Goal: Task Accomplishment & Management: Complete application form

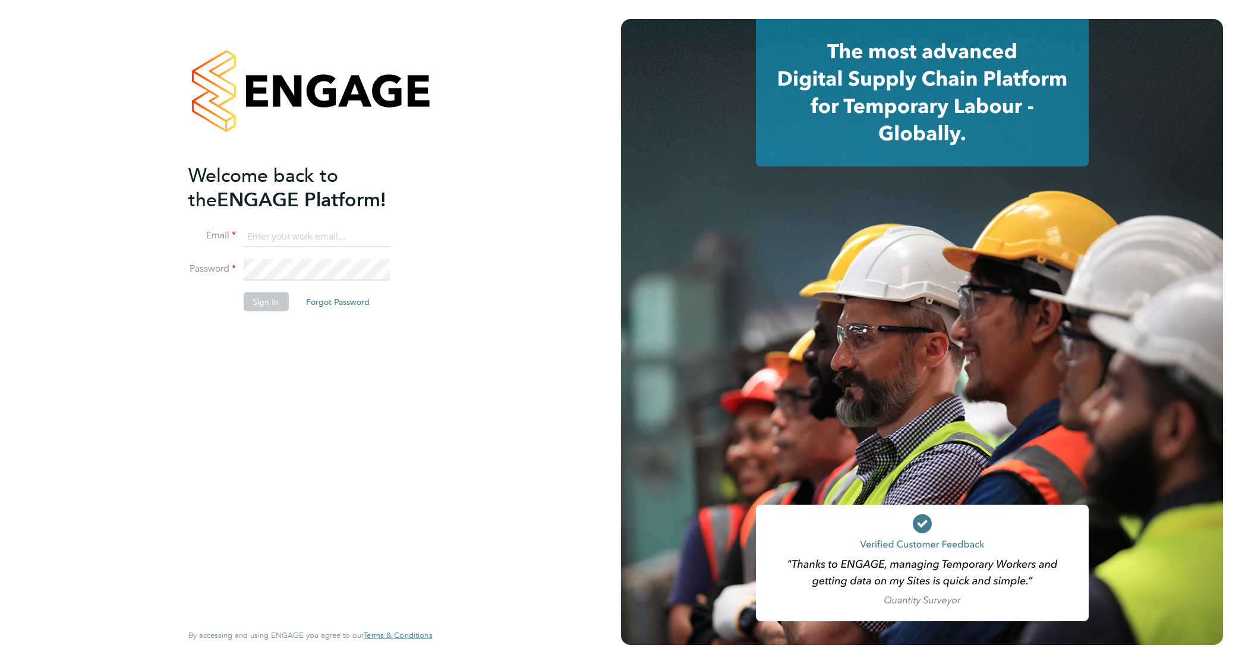
type input "david.jones@vistry.co.uk"
click at [307, 386] on div "Welcome back to the ENGAGE Platform! Email david.jones@vistry.co.uk Password Si…" at bounding box center [304, 391] width 232 height 457
click at [254, 295] on button "Sign In" at bounding box center [265, 301] width 45 height 19
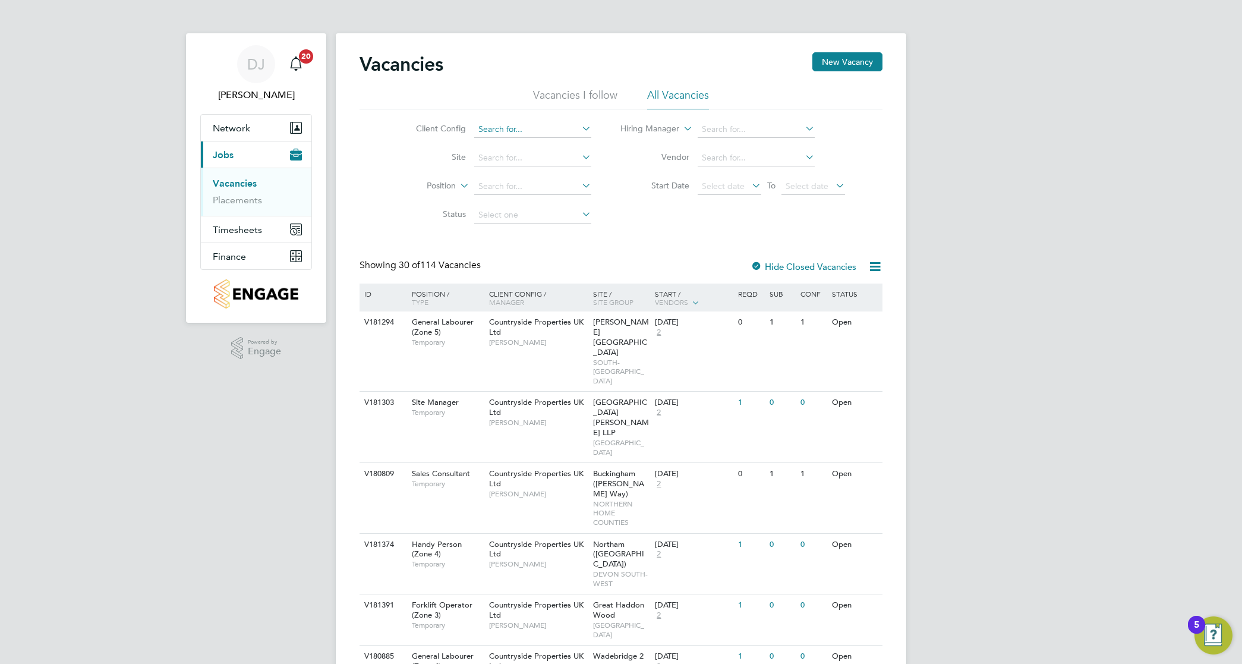
click at [539, 128] on input at bounding box center [532, 129] width 117 height 17
click at [571, 235] on li "Countryside Properties ([GEOGRAPHIC_DATA]) Ltd t/a [GEOGRAPHIC_DATA]" at bounding box center [625, 242] width 304 height 16
type input "Countryside Properties ([GEOGRAPHIC_DATA]) Ltd t/a [GEOGRAPHIC_DATA]"
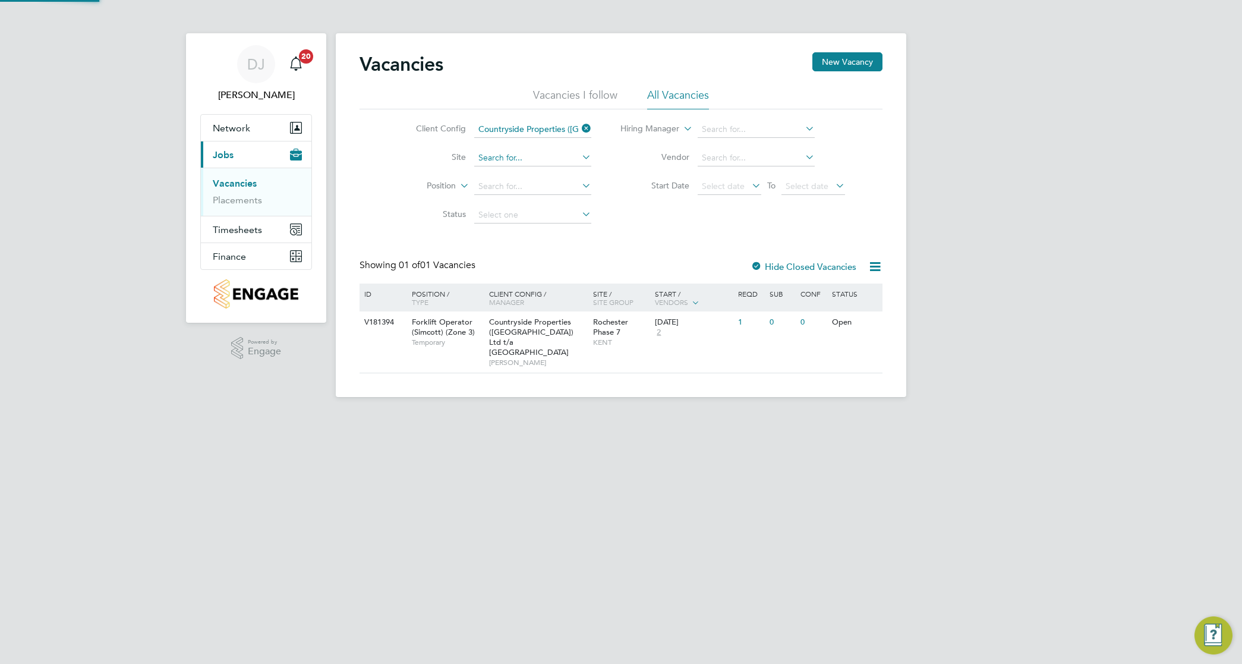
click at [553, 156] on input at bounding box center [532, 158] width 117 height 17
click at [553, 176] on li "Rochest er Phase 7" at bounding box center [541, 174] width 136 height 16
type input "Rochester Phase 7"
click at [825, 58] on button "New Vacancy" at bounding box center [848, 61] width 70 height 19
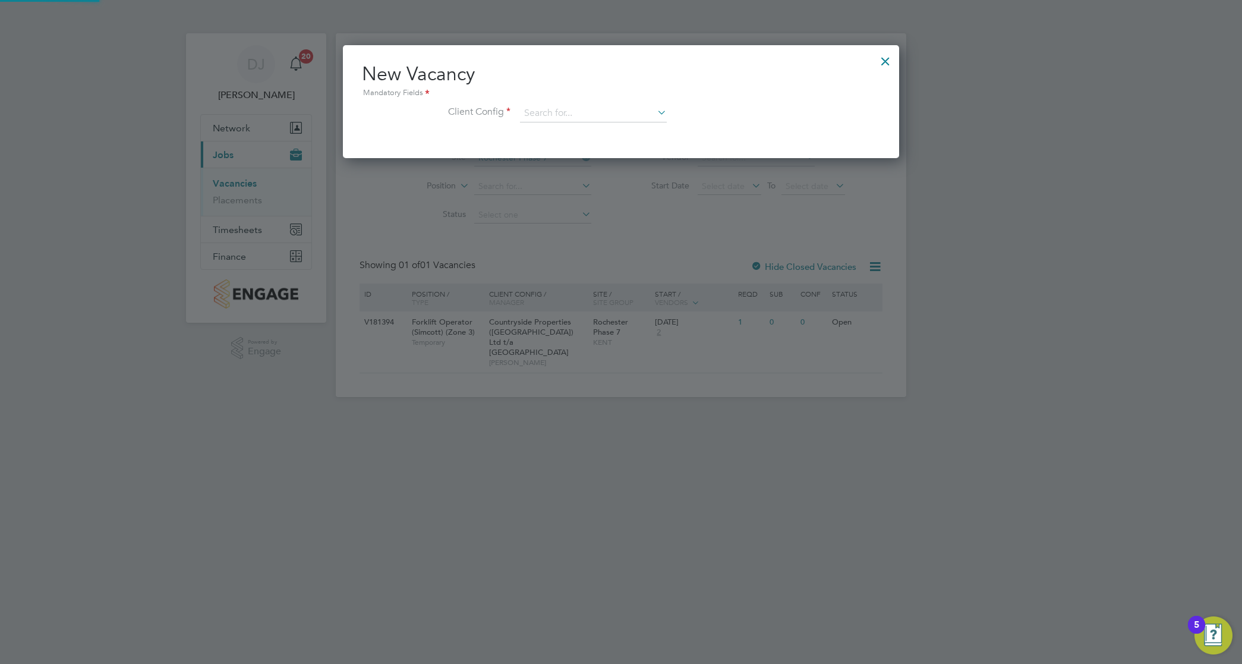
scroll to position [113, 556]
click at [611, 106] on input at bounding box center [593, 114] width 147 height 18
click at [655, 232] on li "Countryside Properties ([GEOGRAPHIC_DATA]) Ltd t/a [GEOGRAPHIC_DATA]" at bounding box center [672, 227] width 304 height 16
type input "Countryside Properties ([GEOGRAPHIC_DATA]) Ltd t/a [GEOGRAPHIC_DATA]"
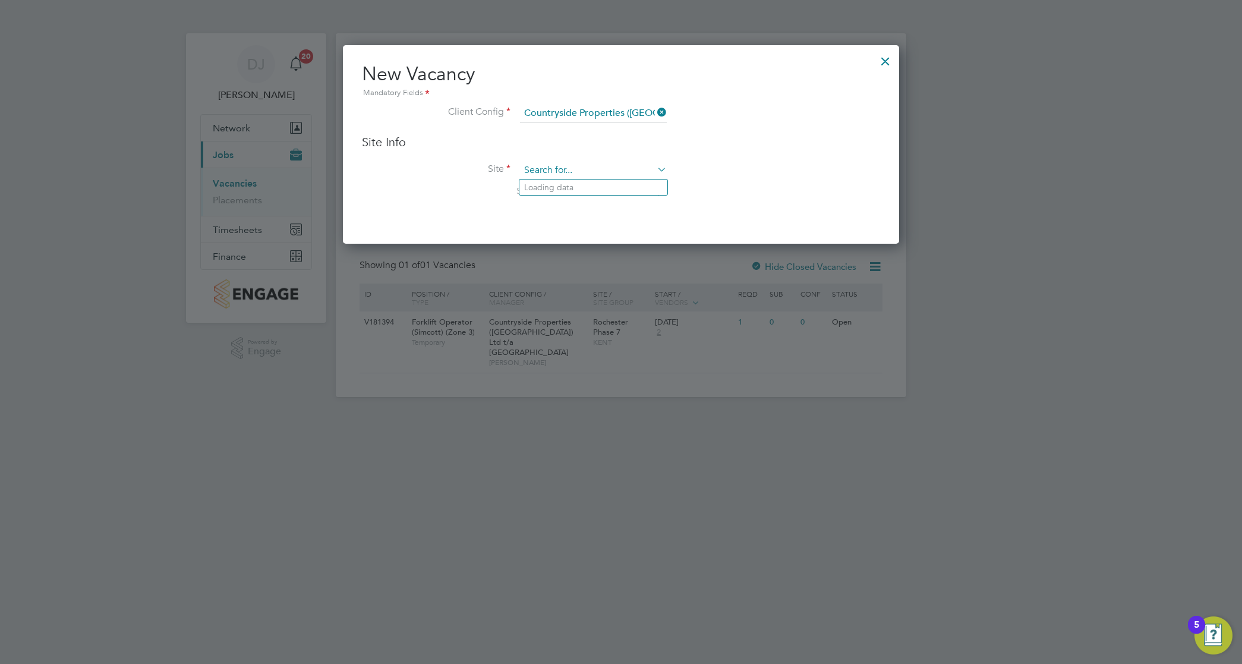
click at [607, 172] on input at bounding box center [593, 171] width 147 height 18
click at [609, 189] on li "Rochester Phase 7" at bounding box center [594, 188] width 148 height 16
type input "Rochester Phase 7"
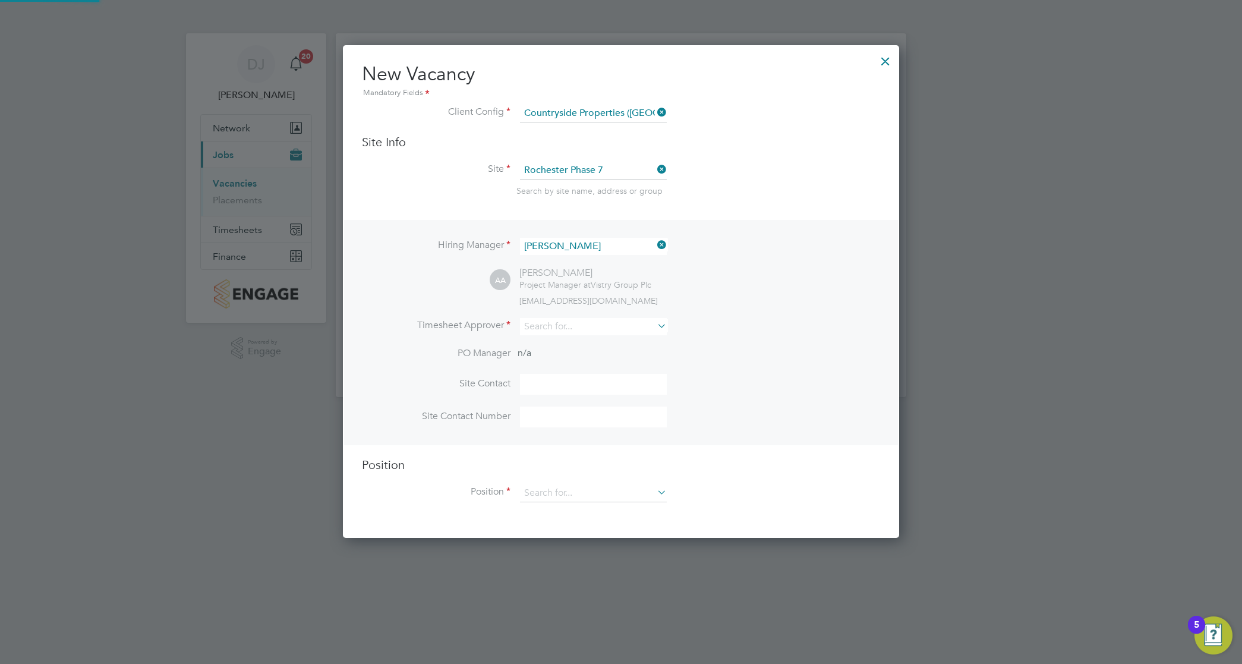
scroll to position [495, 556]
click at [599, 254] on div "Vacancies New Vacancy Vacancies I follow All Vacancies Client Config Countrysid…" at bounding box center [621, 215] width 571 height 364
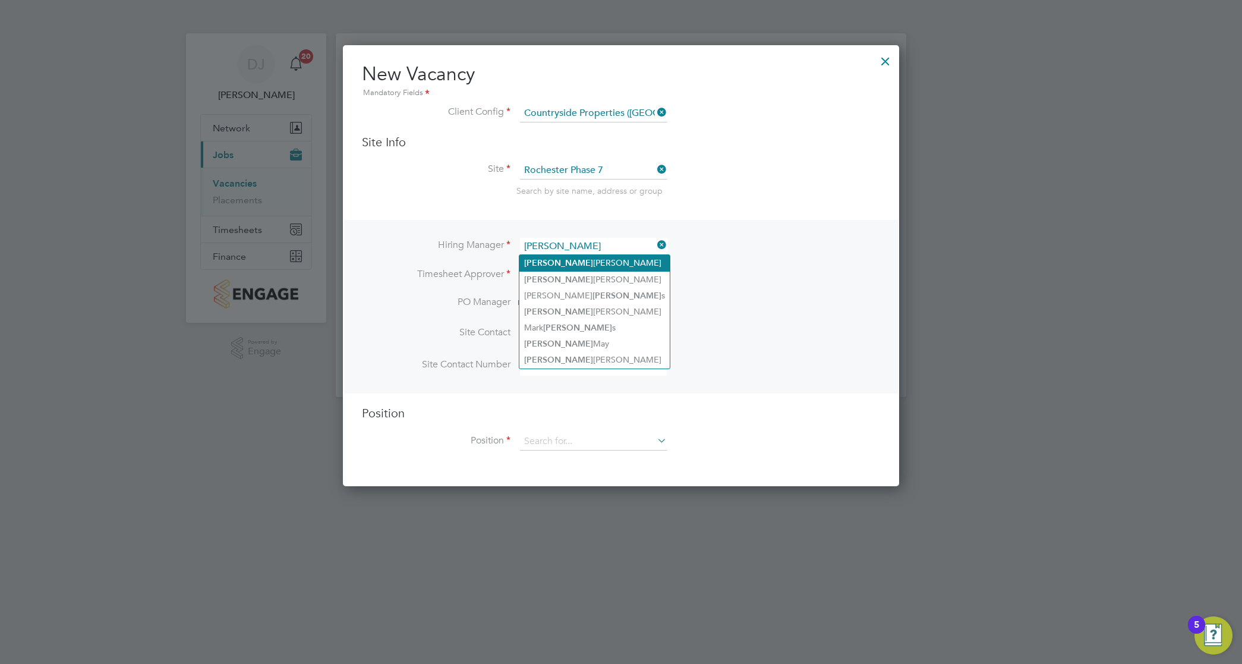
click at [601, 259] on li "[PERSON_NAME]" at bounding box center [595, 263] width 150 height 16
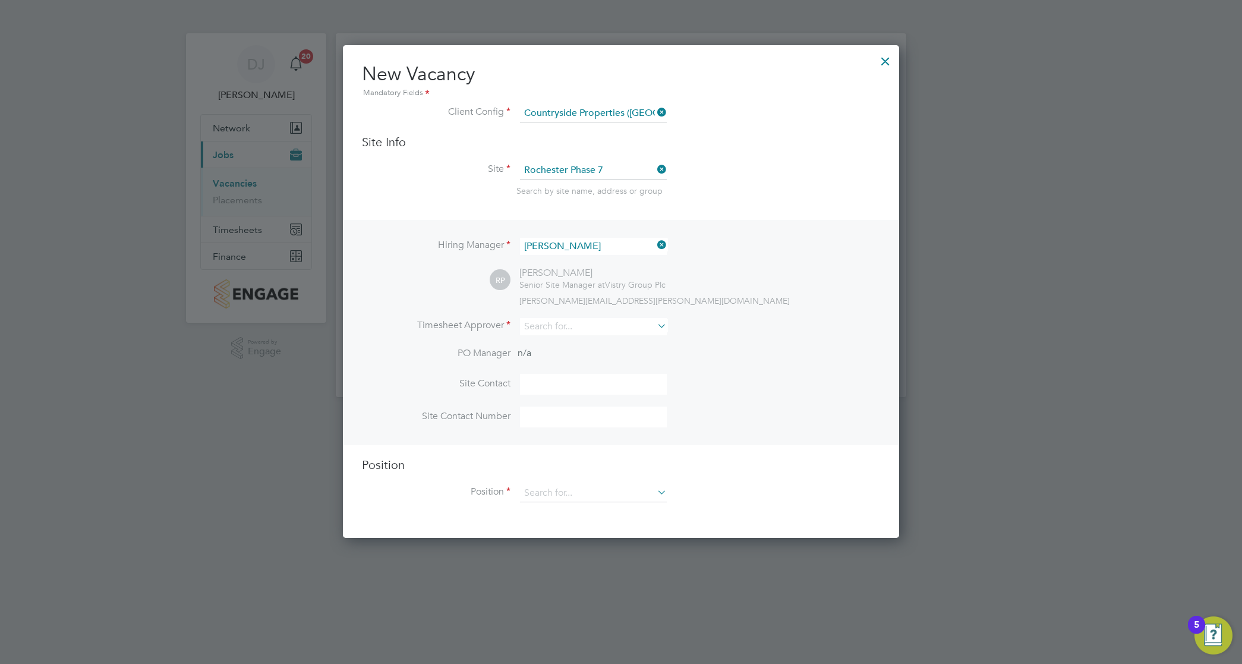
type input "[PERSON_NAME]"
click at [624, 339] on li "Timesheet Approver" at bounding box center [621, 332] width 518 height 29
click at [624, 322] on input at bounding box center [593, 326] width 147 height 17
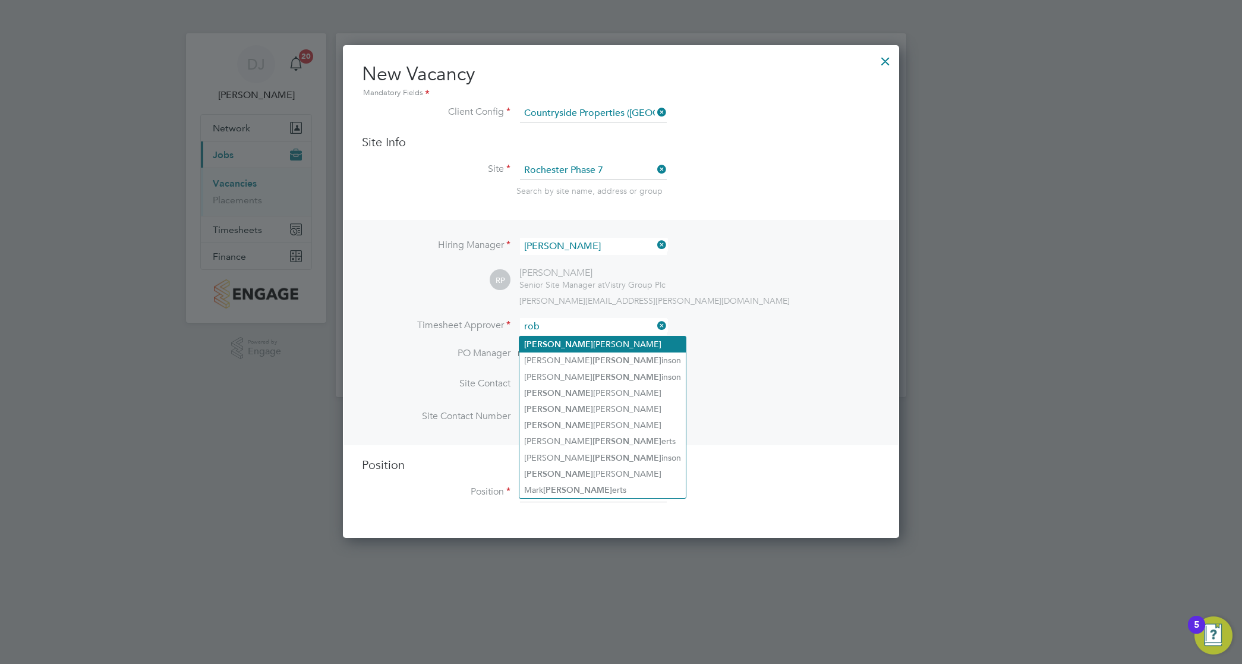
click at [622, 345] on li "[PERSON_NAME] ert [PERSON_NAME]" at bounding box center [603, 344] width 166 height 16
type input "[PERSON_NAME]"
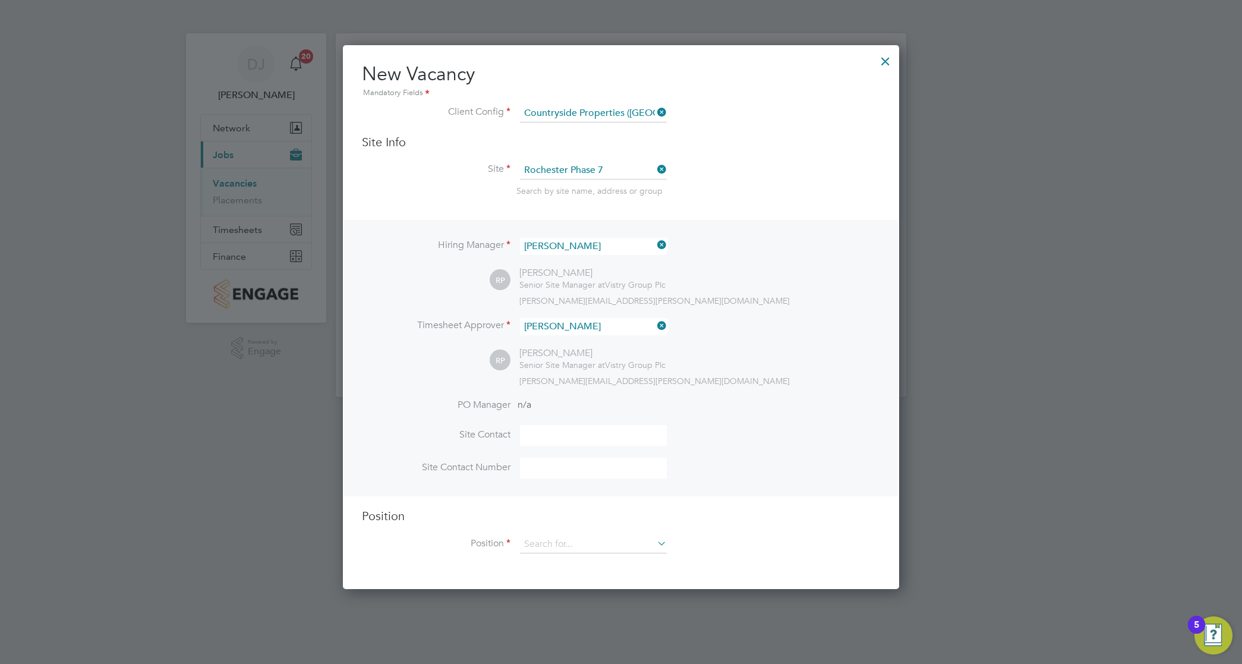
scroll to position [546, 556]
click at [606, 550] on input at bounding box center [593, 545] width 147 height 18
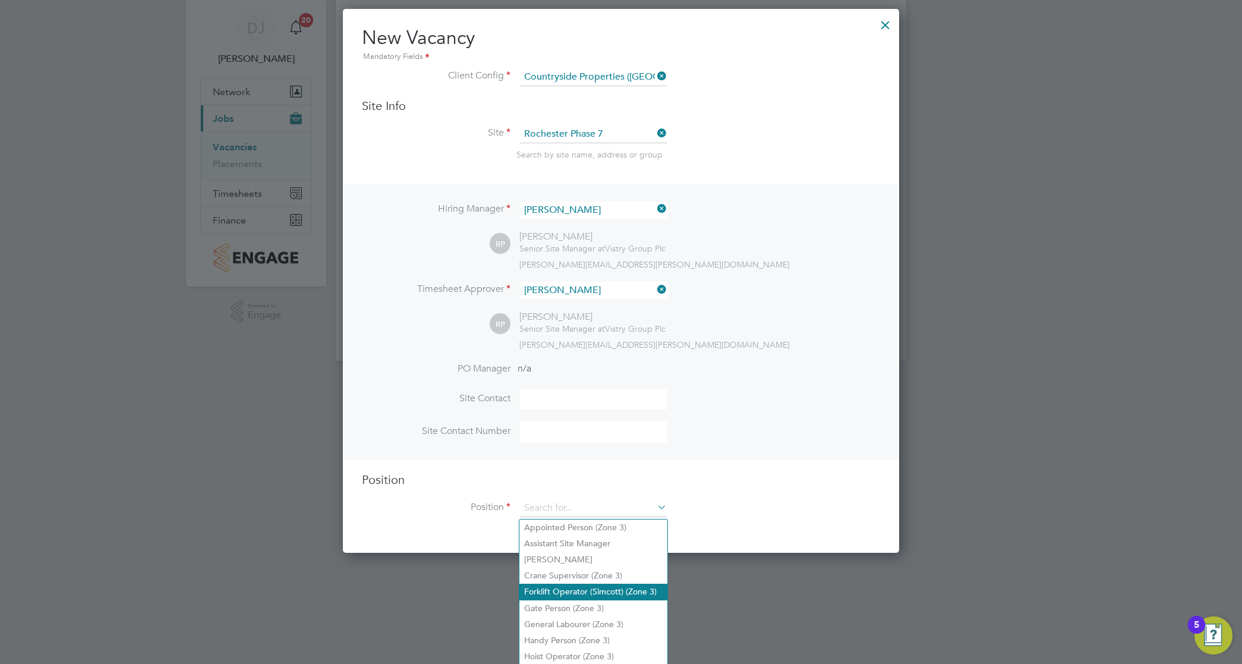
scroll to position [55, 0]
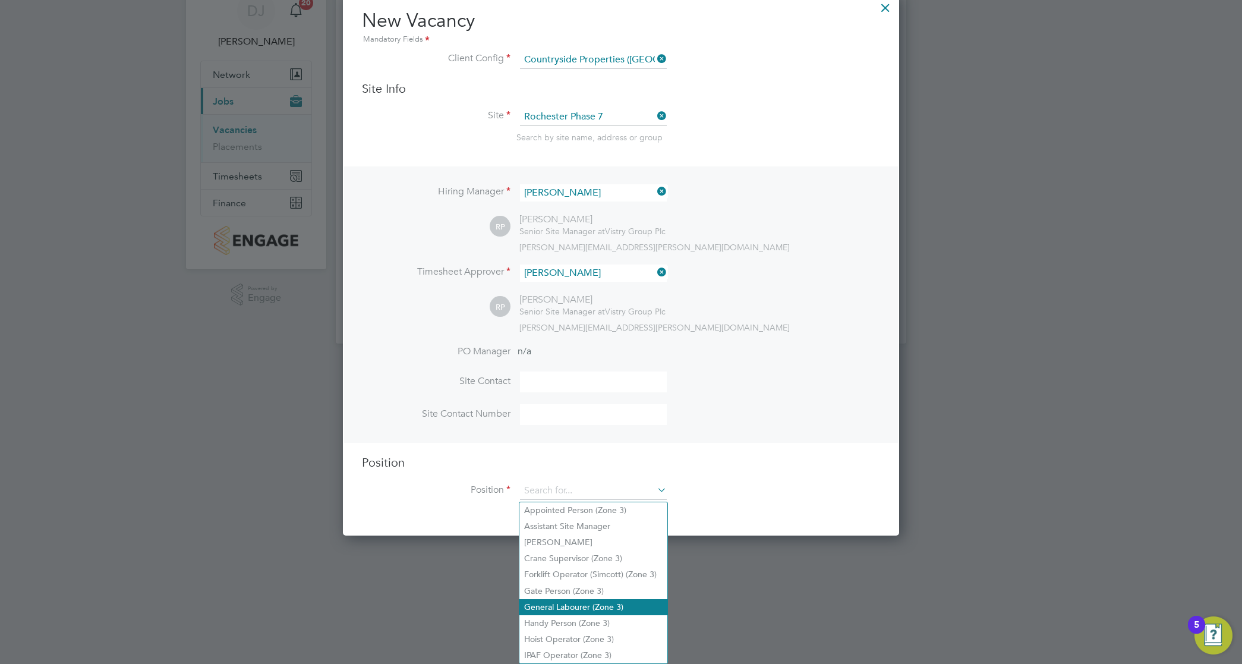
click at [609, 603] on li "General Labourer (Zone 3)" at bounding box center [594, 607] width 148 height 16
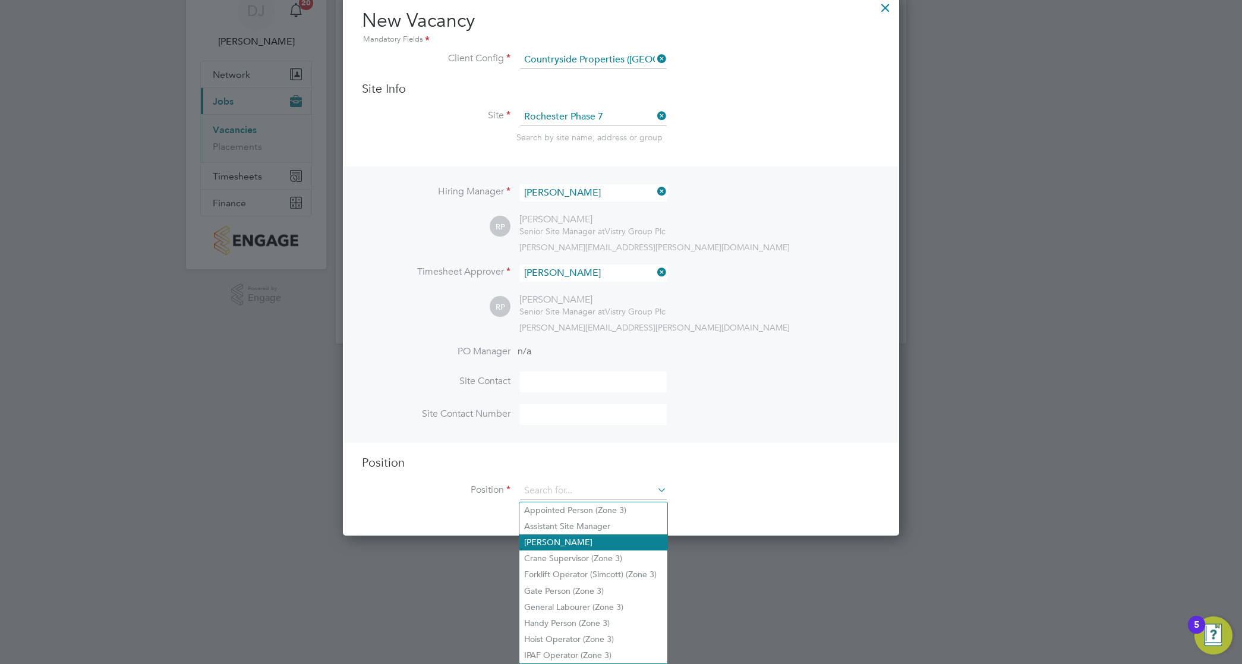
type input "General Labourer (Zone 3)"
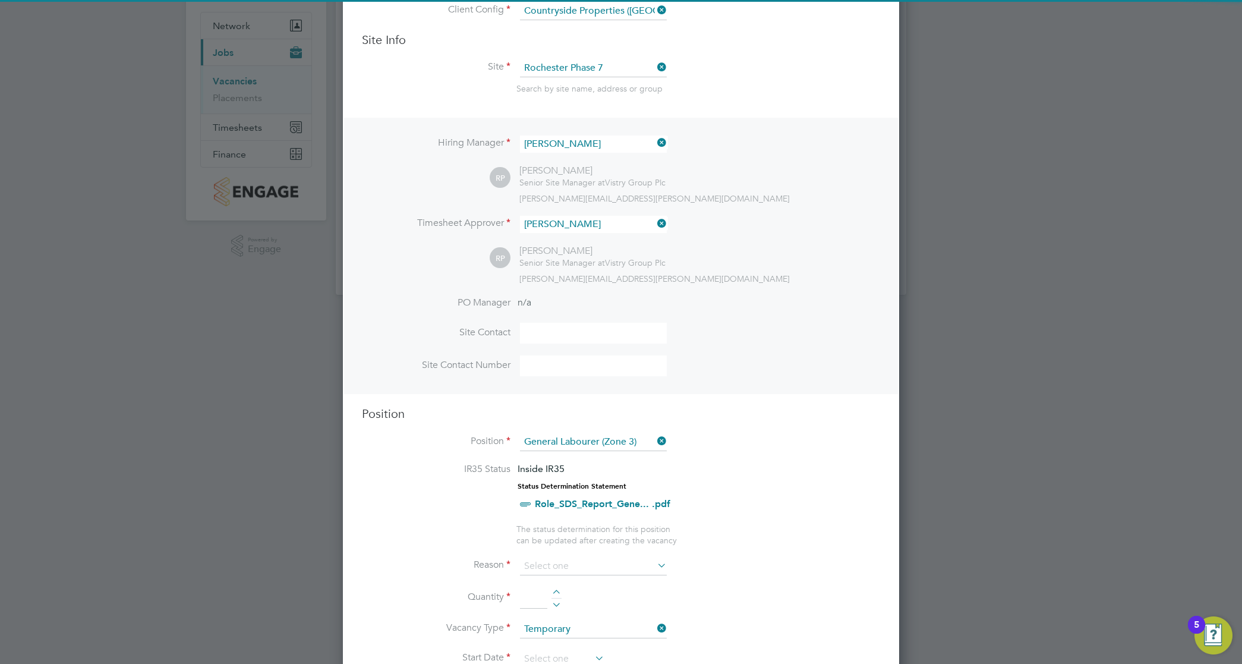
scroll to position [352, 0]
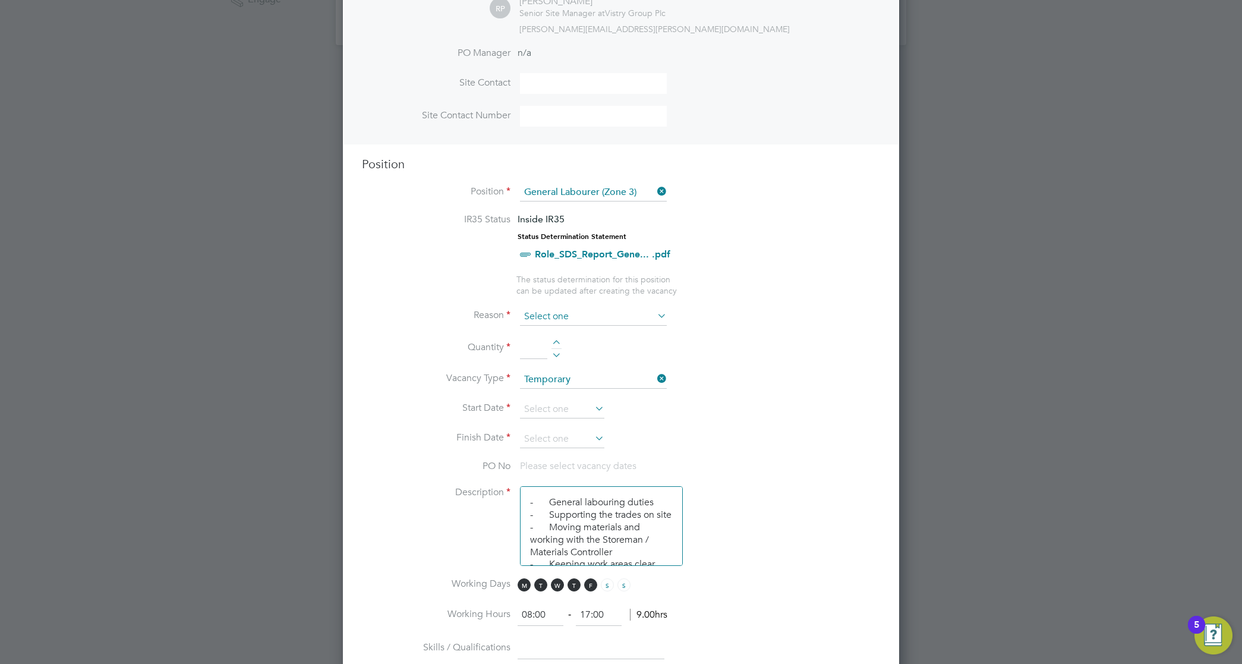
click at [544, 310] on input at bounding box center [593, 317] width 147 height 18
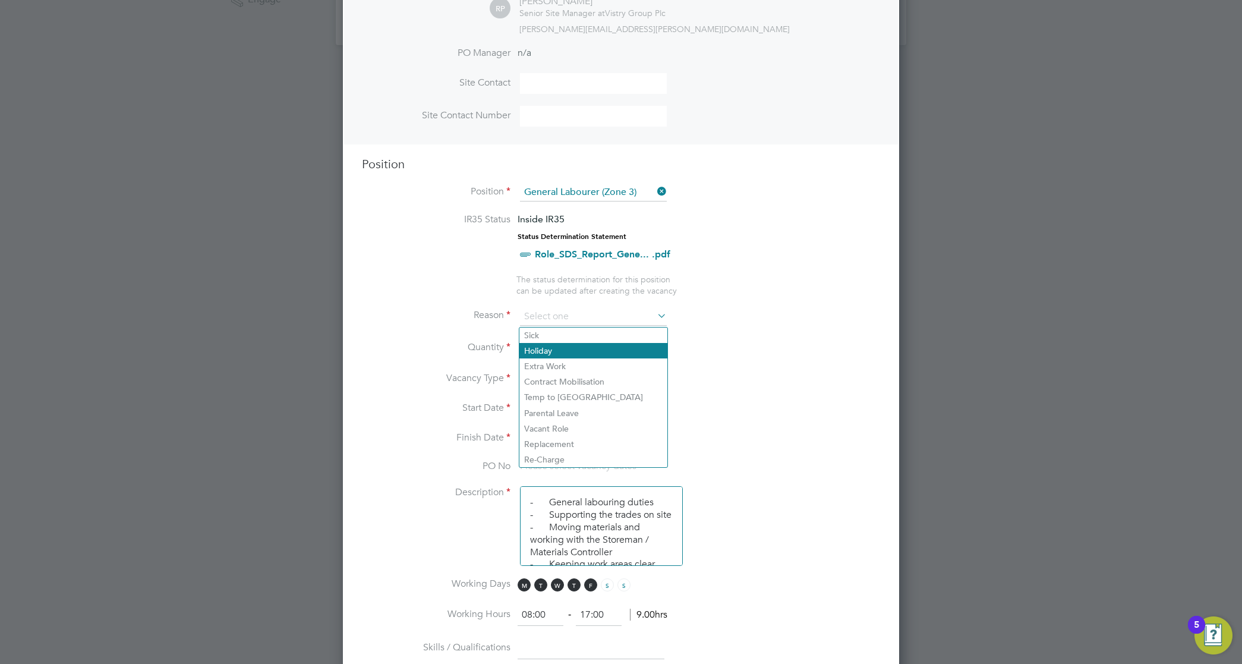
click at [556, 345] on li "Holiday" at bounding box center [594, 350] width 148 height 15
type input "Holiday"
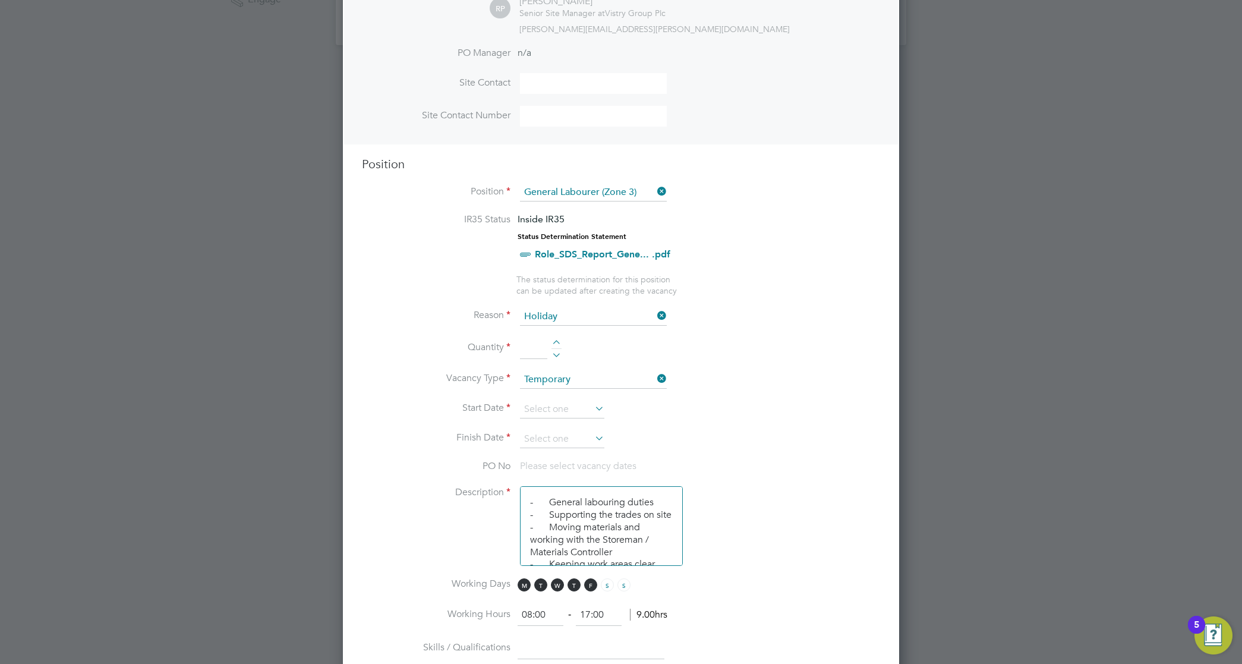
click at [534, 348] on input at bounding box center [533, 348] width 27 height 21
type input "2"
click at [583, 407] on input at bounding box center [562, 410] width 84 height 18
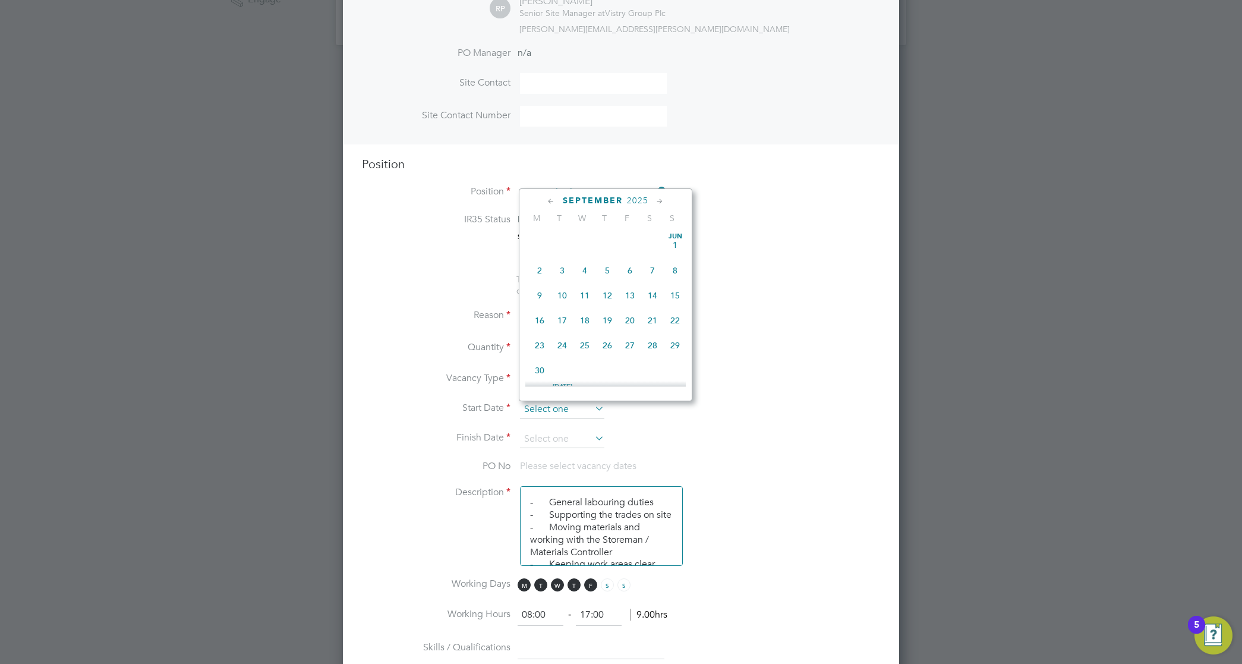
scroll to position [468, 0]
click at [546, 290] on span "29" at bounding box center [539, 278] width 23 height 23
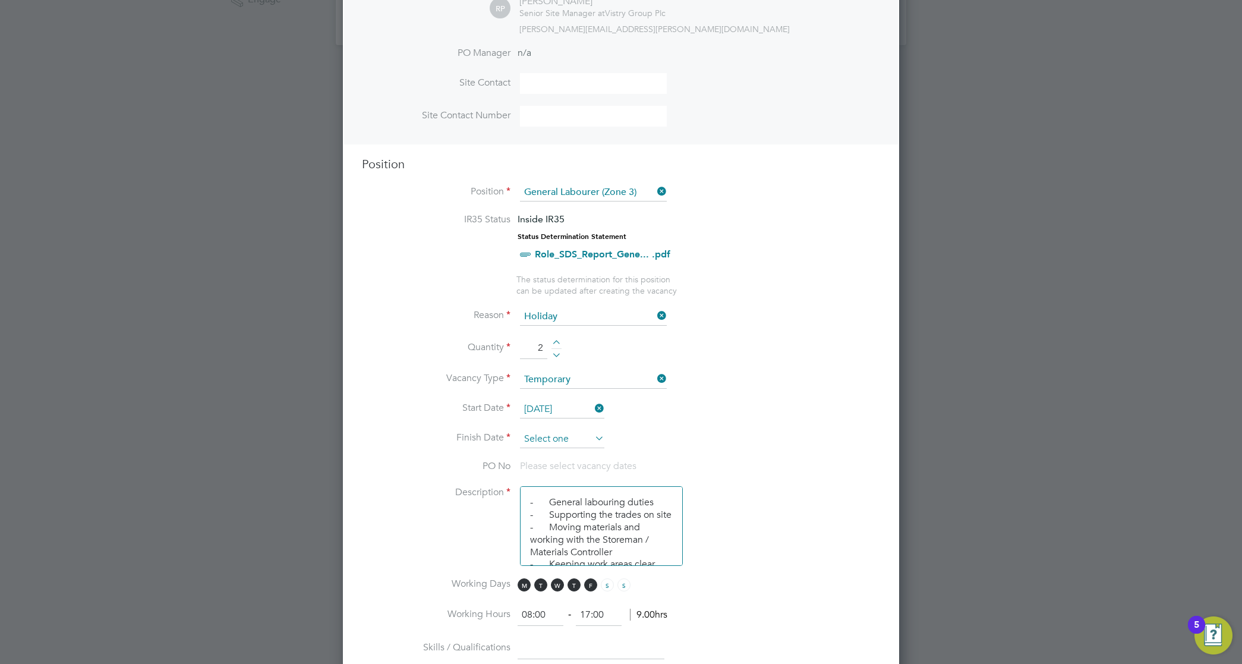
click at [590, 435] on input at bounding box center [562, 439] width 84 height 18
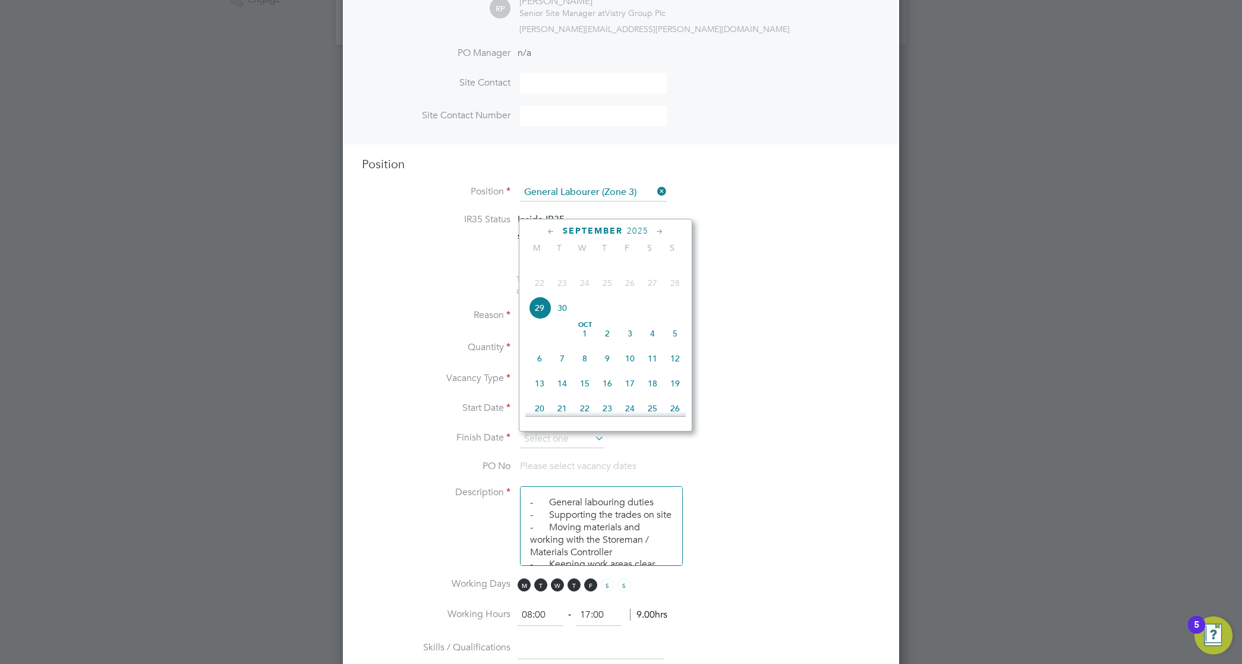
click at [788, 324] on li "Reason Holiday" at bounding box center [621, 323] width 518 height 30
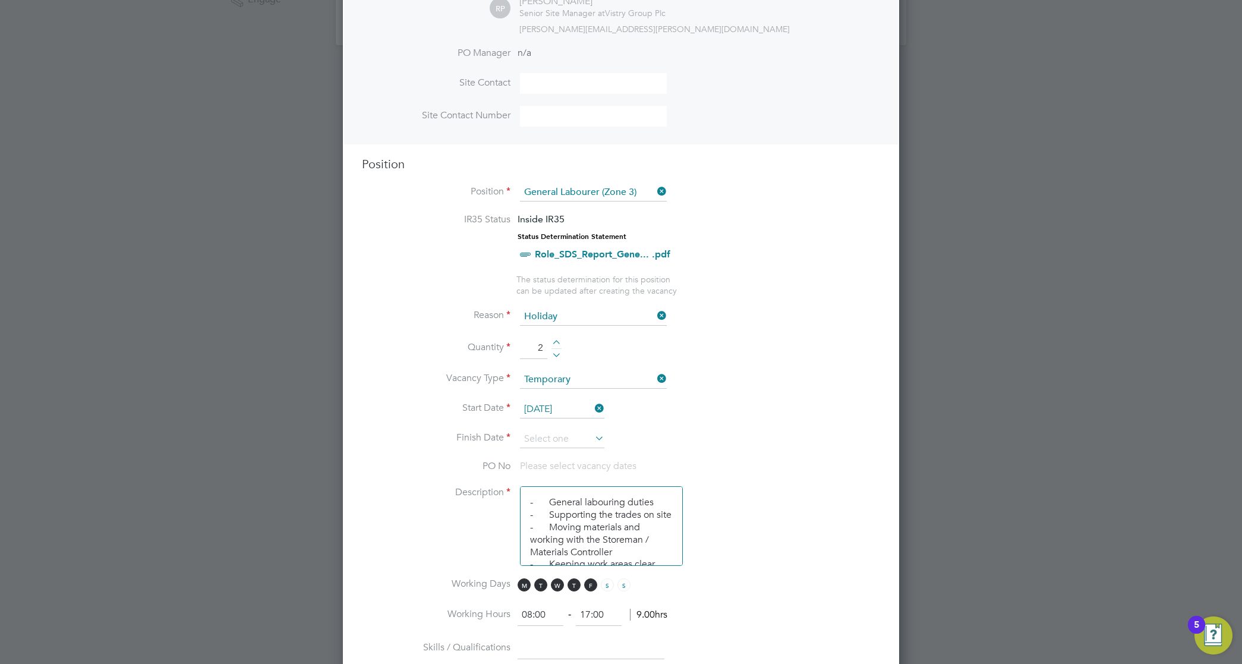
click at [557, 405] on input "[DATE]" at bounding box center [562, 410] width 84 height 18
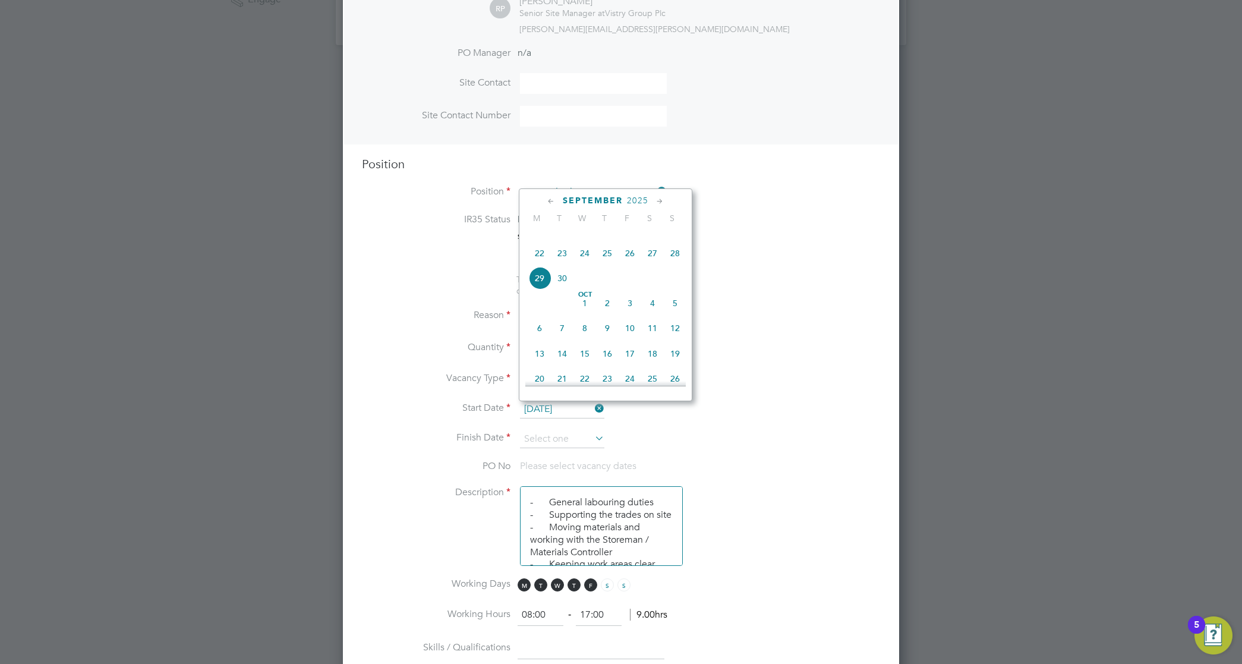
click at [562, 290] on span "30" at bounding box center [562, 278] width 23 height 23
type input "[DATE]"
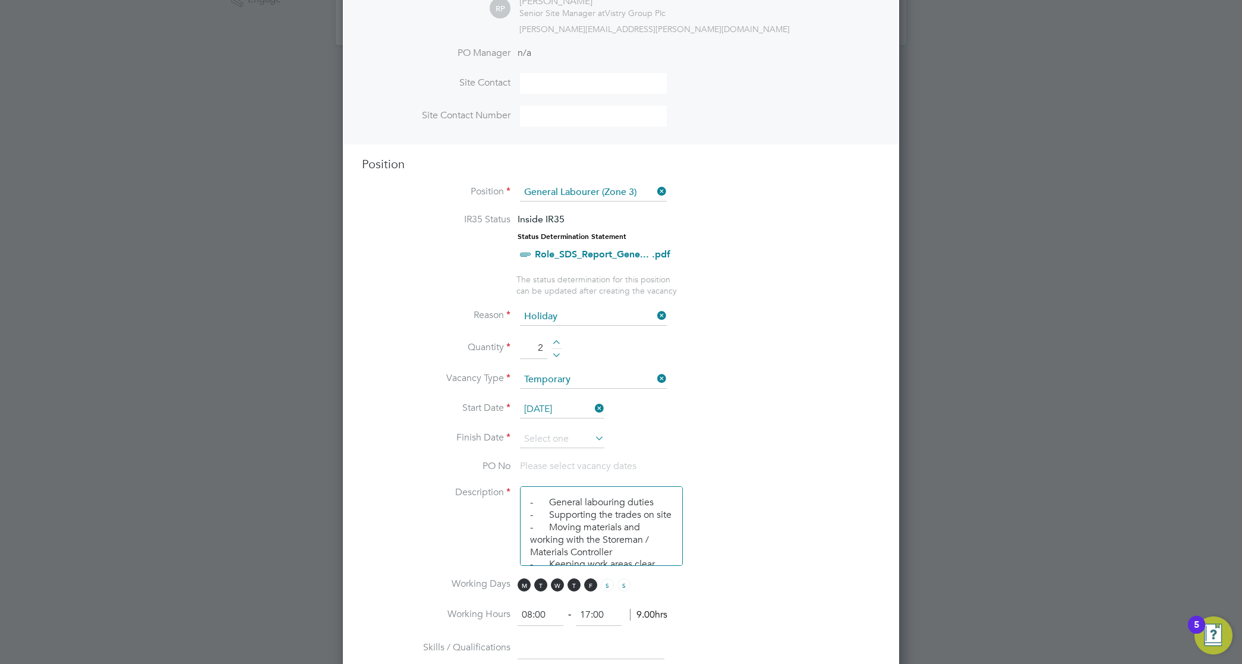
click at [593, 438] on icon at bounding box center [593, 438] width 0 height 17
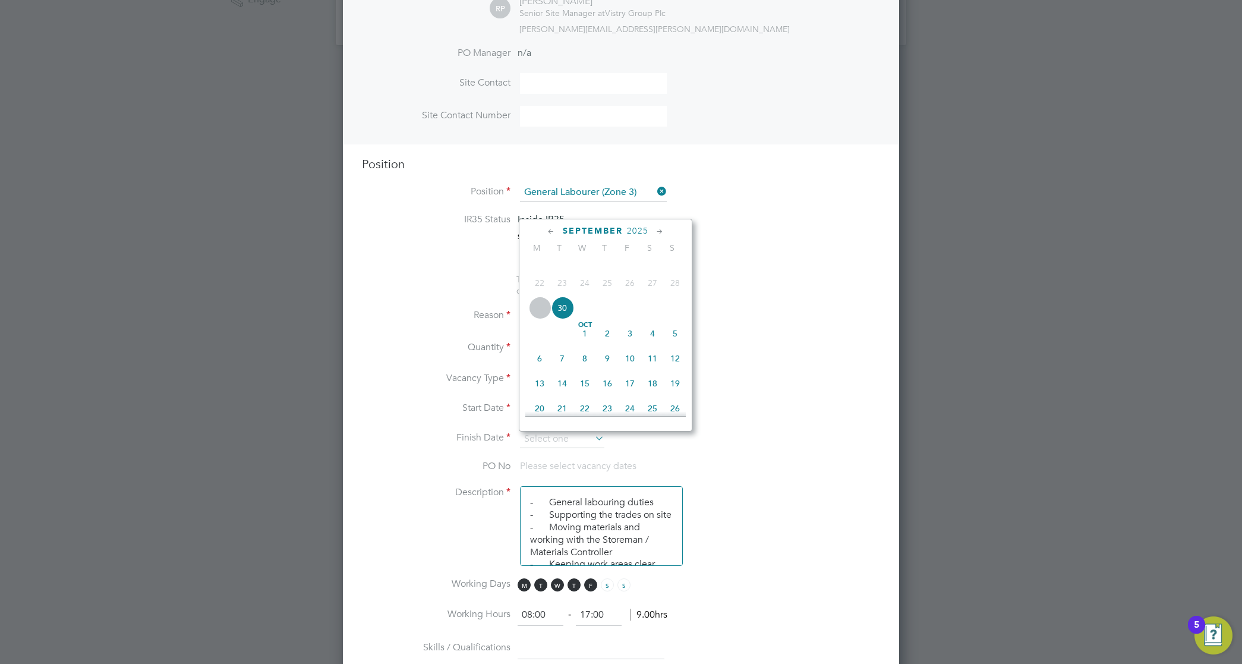
click at [628, 345] on span "3" at bounding box center [630, 333] width 23 height 23
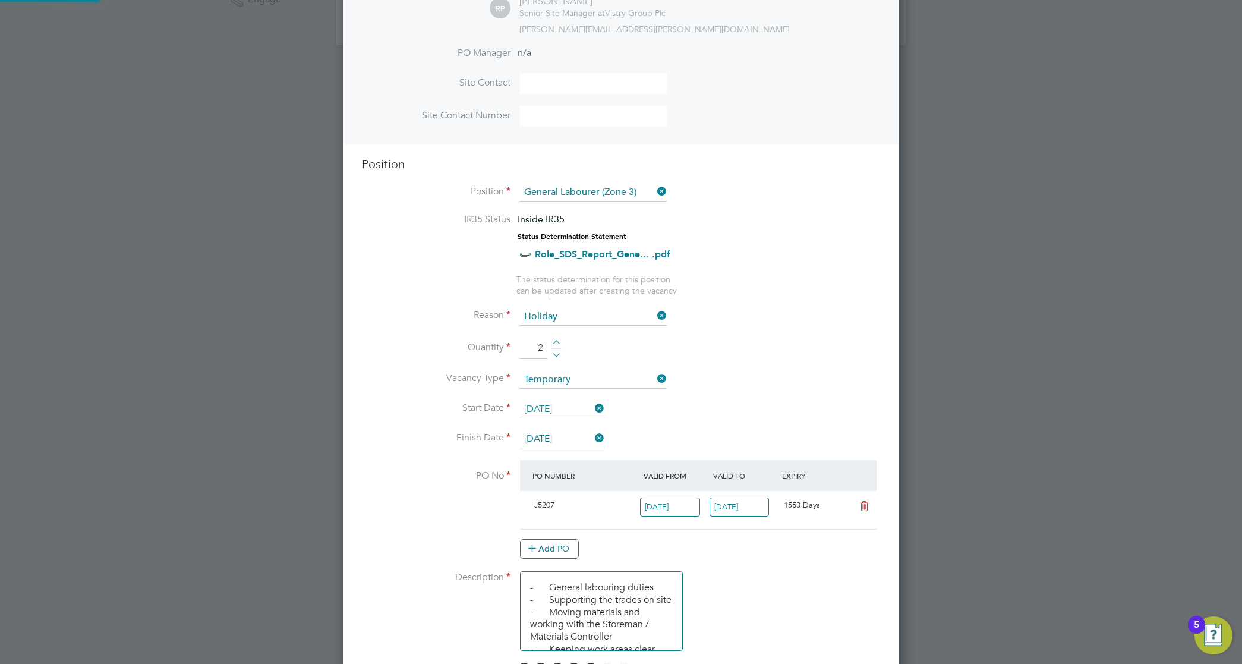
scroll to position [20, 112]
click at [583, 438] on input "[DATE]" at bounding box center [562, 439] width 84 height 18
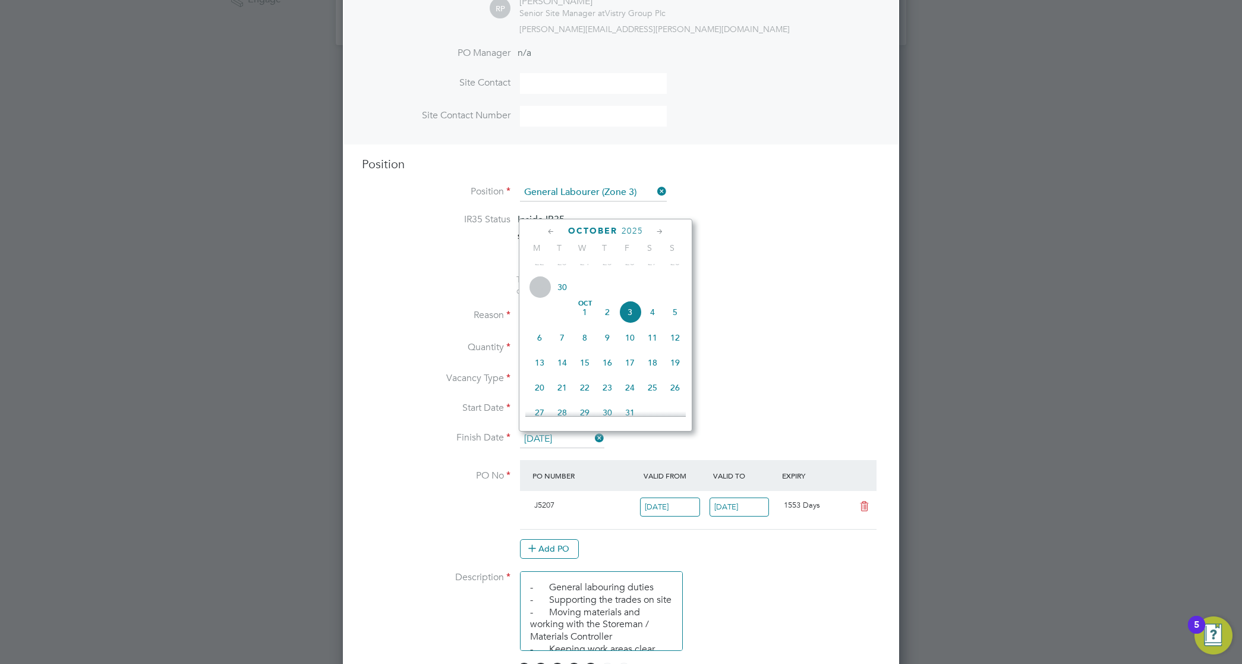
click at [634, 347] on span "10" at bounding box center [630, 337] width 23 height 23
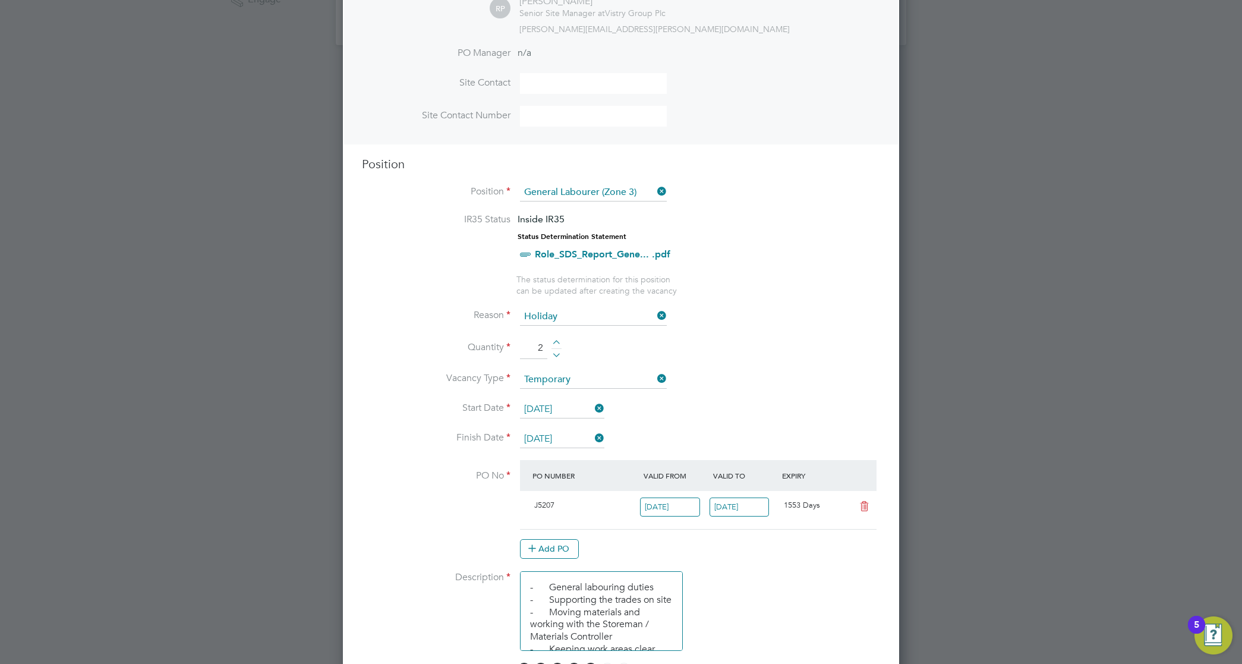
scroll to position [364, 0]
click at [577, 438] on input "[DATE]" at bounding box center [562, 439] width 84 height 18
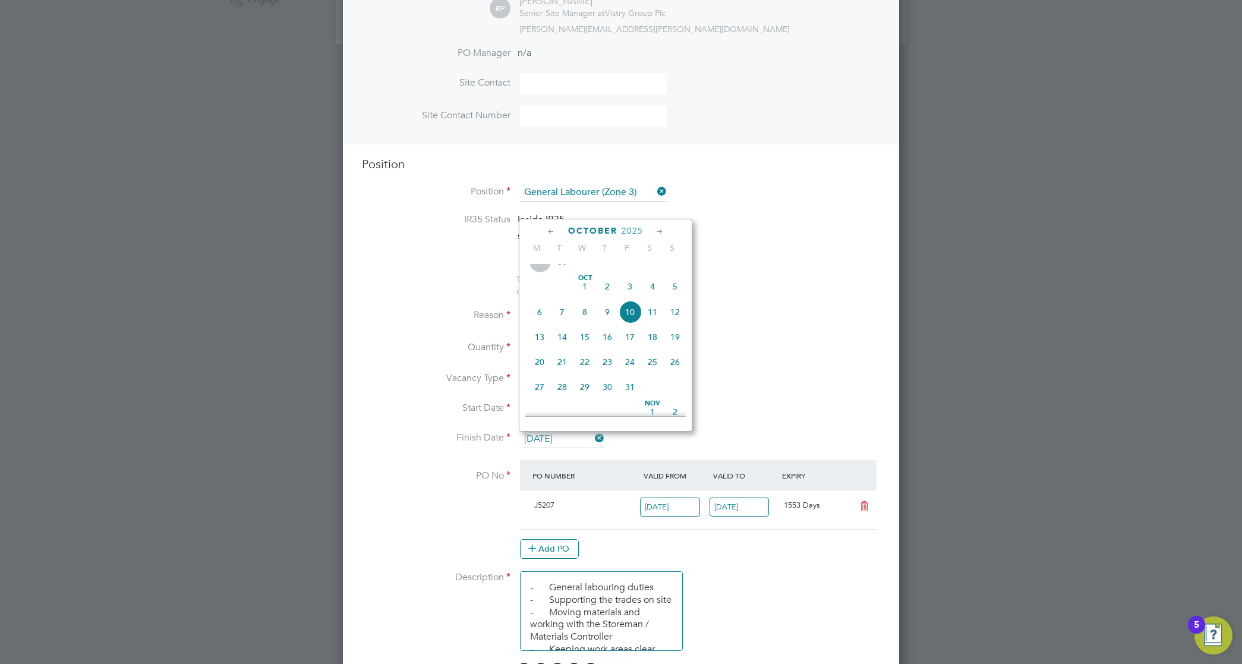
click at [628, 298] on span "3" at bounding box center [630, 286] width 23 height 23
type input "[DATE]"
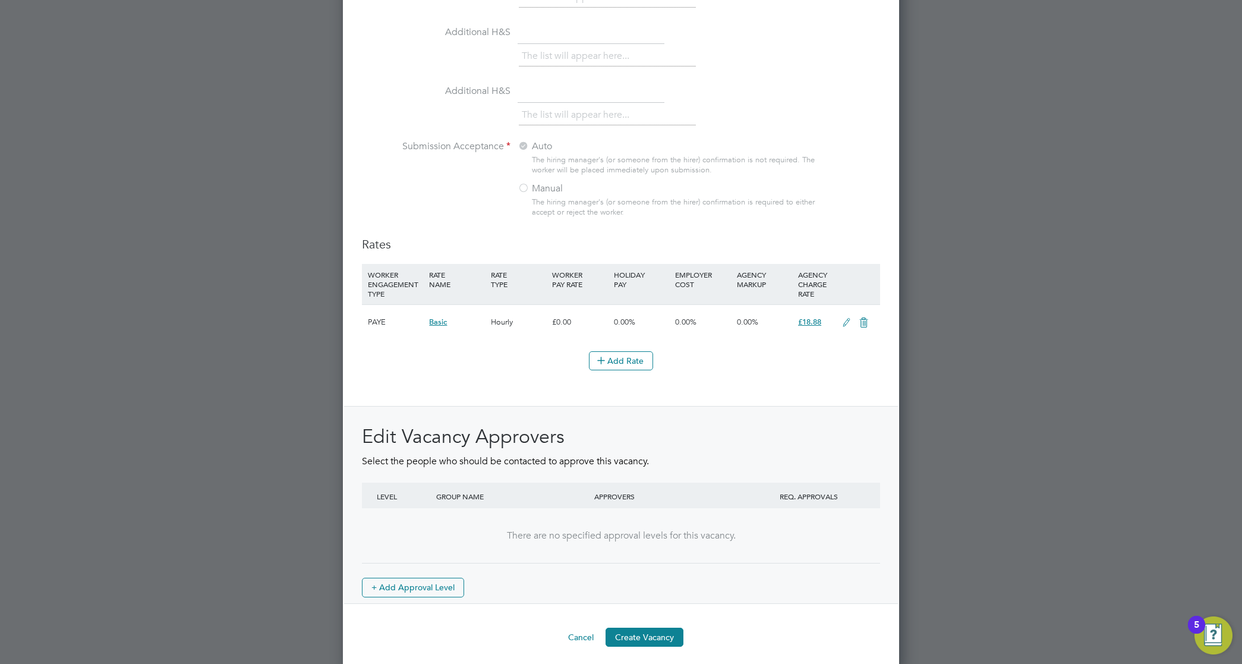
scroll to position [1180, 0]
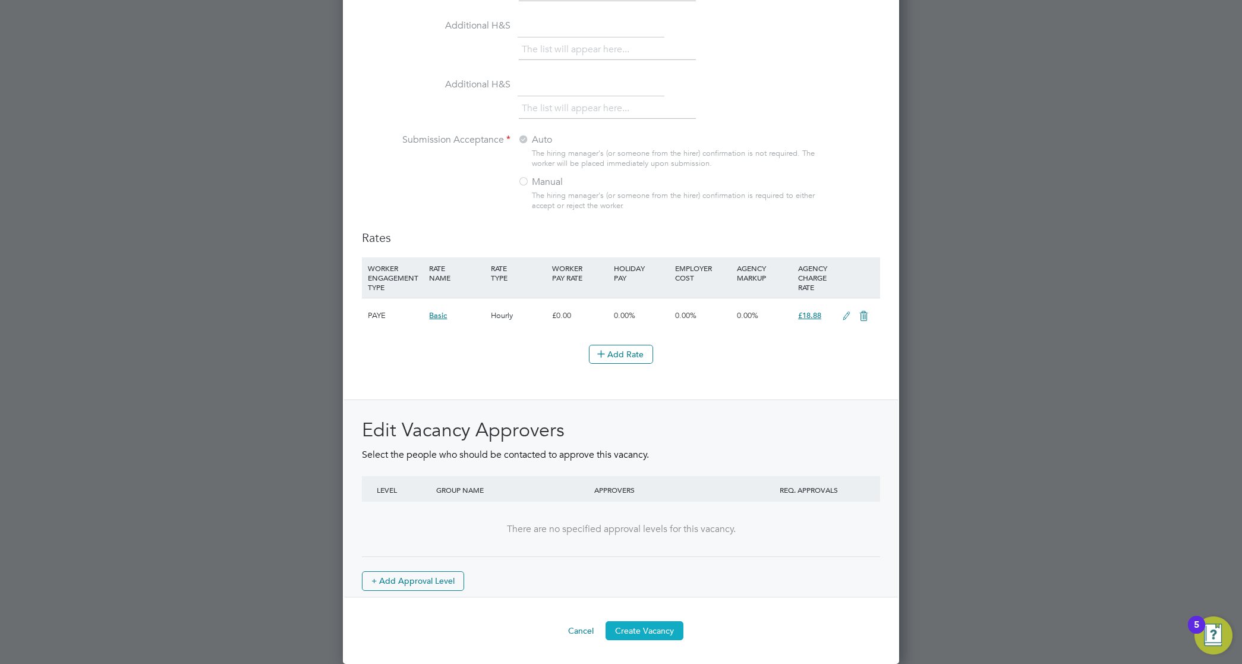
click at [634, 625] on button "Create Vacancy" at bounding box center [645, 630] width 78 height 19
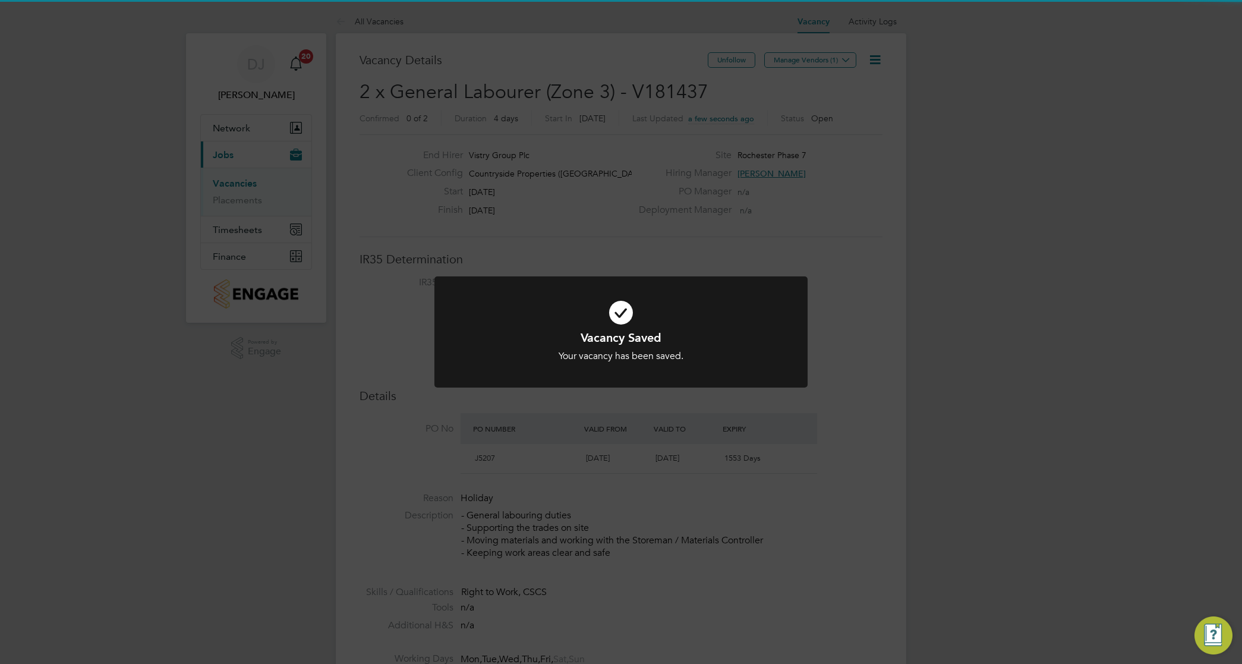
click at [763, 184] on div "Vacancy Saved Your vacancy has been saved. Cancel Okay" at bounding box center [621, 332] width 1242 height 664
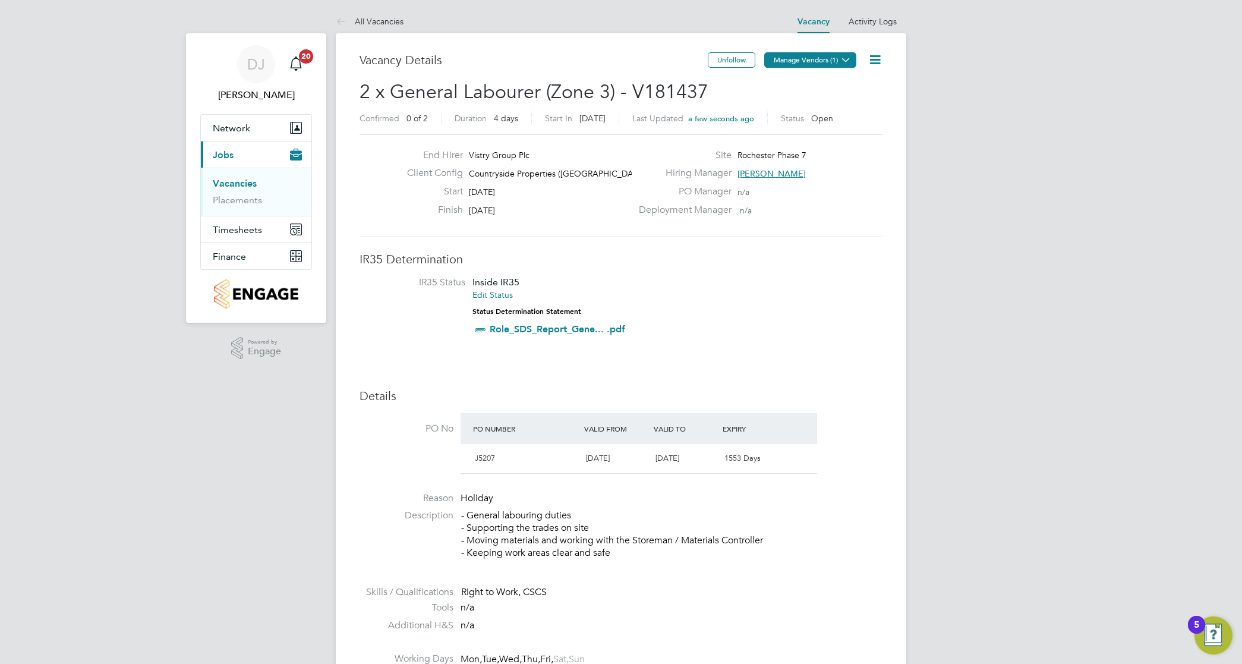
click at [803, 63] on button "Manage Vendors (1)" at bounding box center [810, 59] width 92 height 15
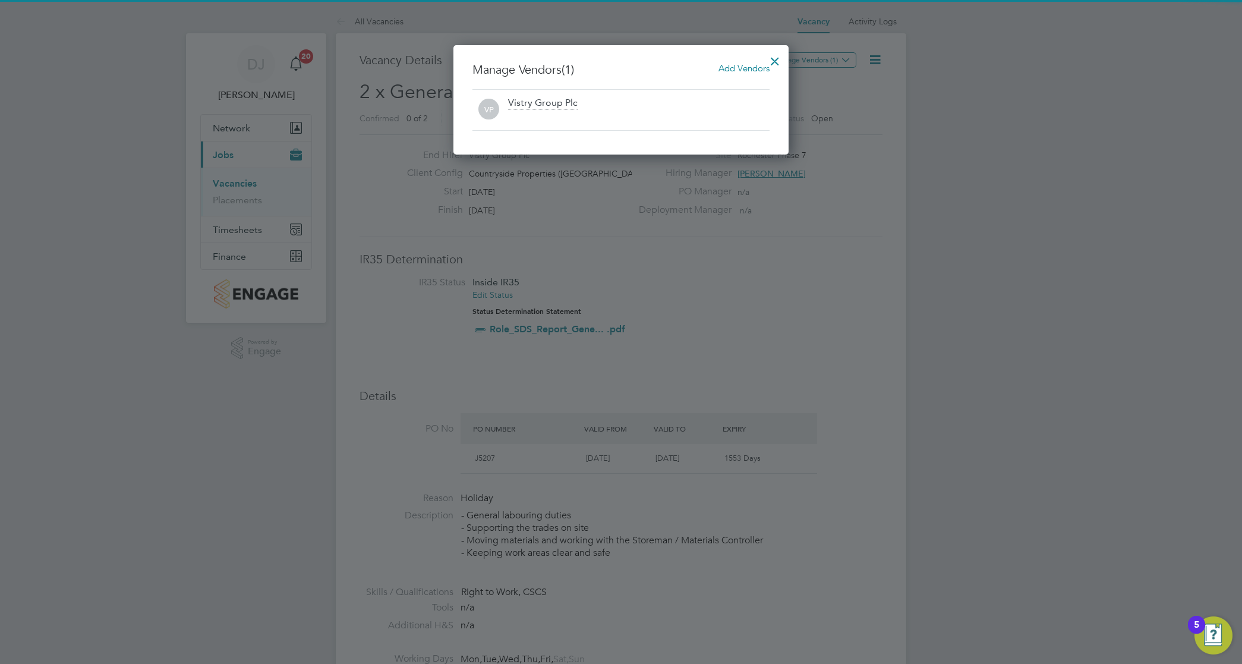
click at [732, 71] on span "Add Vendors" at bounding box center [744, 67] width 51 height 11
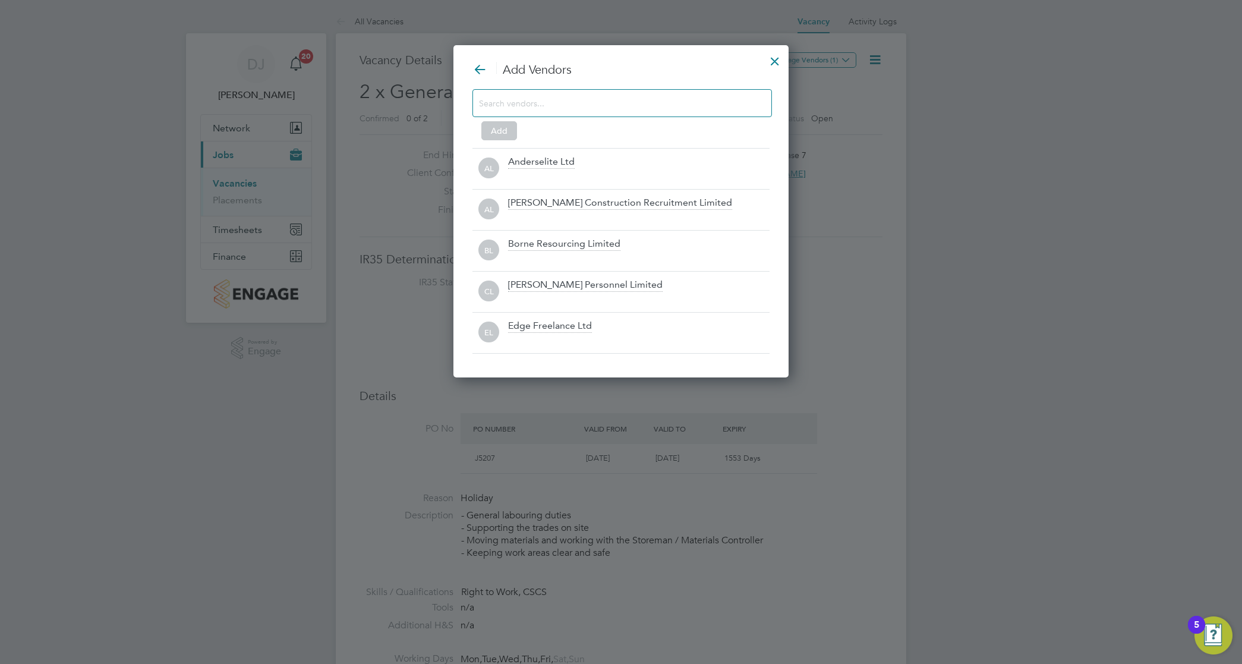
click at [700, 122] on div "Add" at bounding box center [621, 112] width 297 height 47
click at [693, 106] on input at bounding box center [613, 102] width 268 height 15
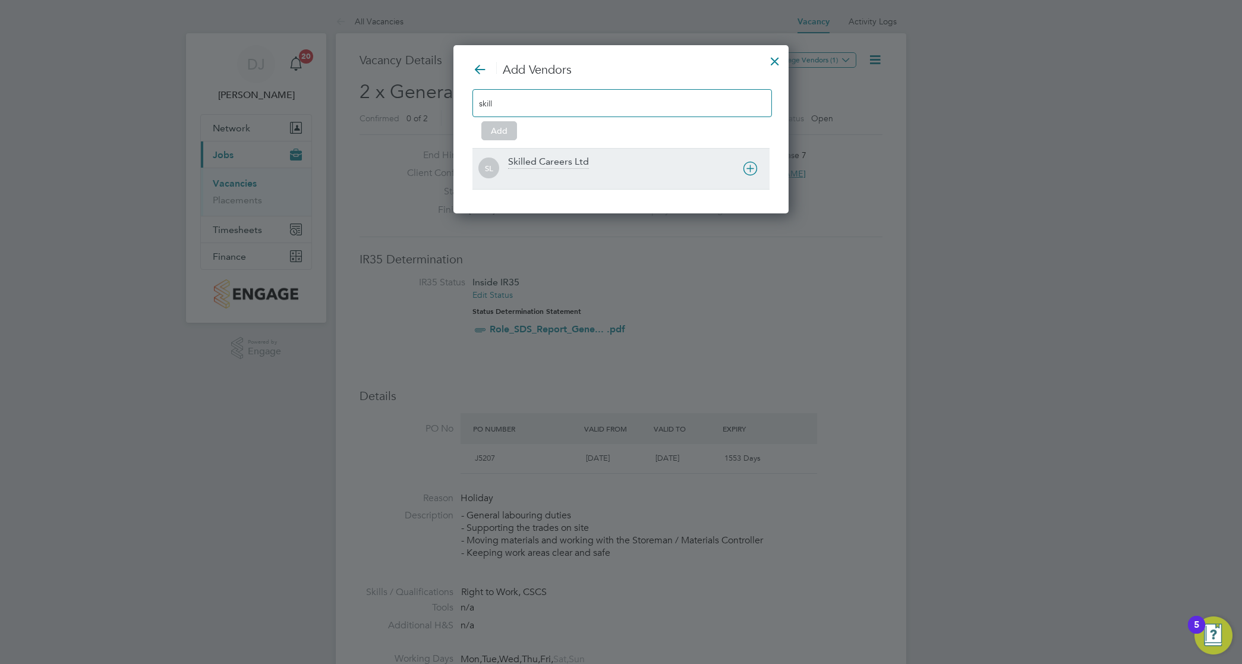
type input "skill"
click at [648, 162] on div "Skilled Careers Ltd" at bounding box center [639, 169] width 262 height 26
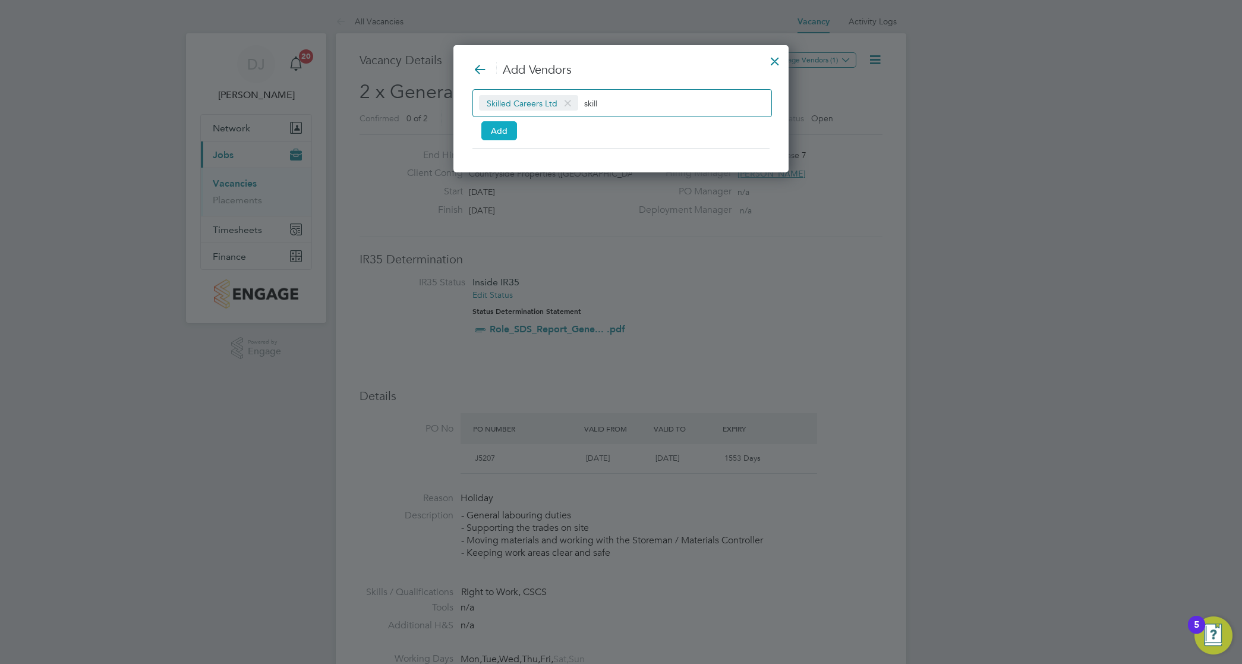
click at [497, 137] on button "Add" at bounding box center [500, 130] width 36 height 19
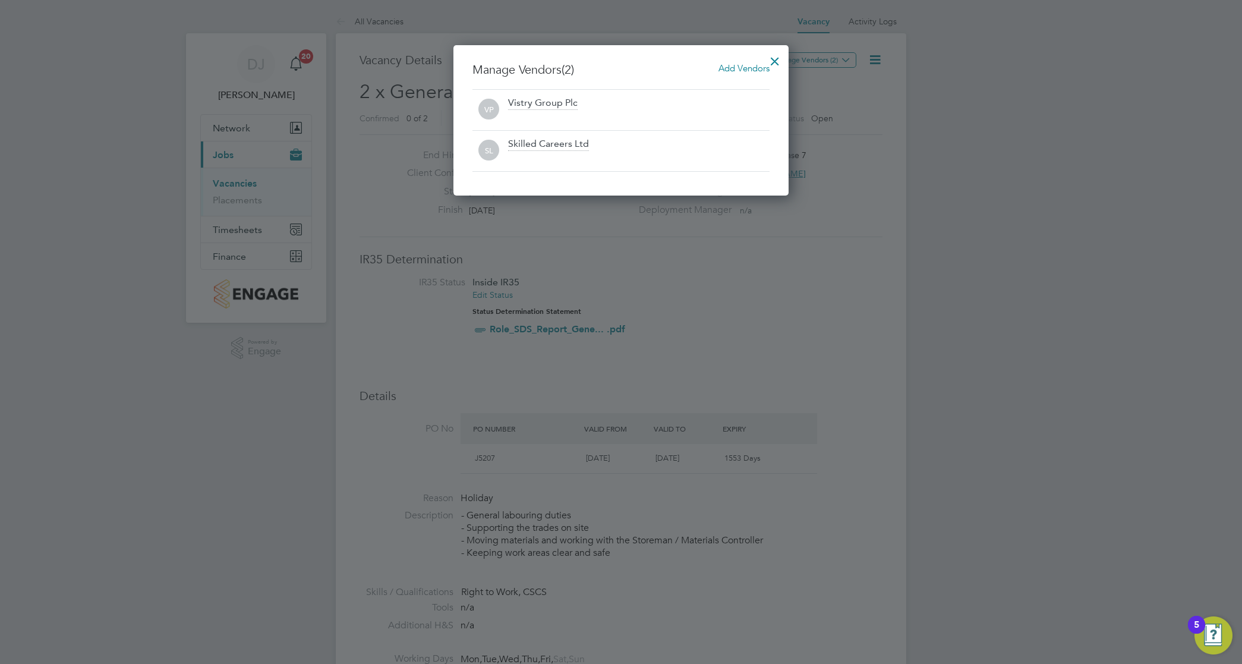
click at [784, 64] on div at bounding box center [774, 58] width 21 height 21
